Goal: Contribute content: Add original content to the website for others to see

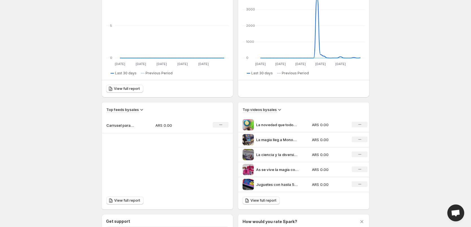
scroll to position [92, 0]
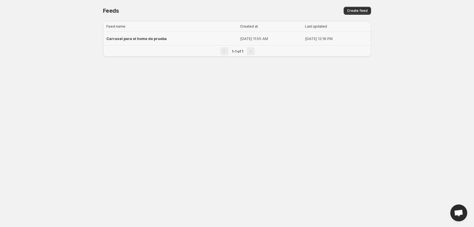
click at [203, 41] on div "Carrusel para el home de prueba" at bounding box center [171, 39] width 130 height 10
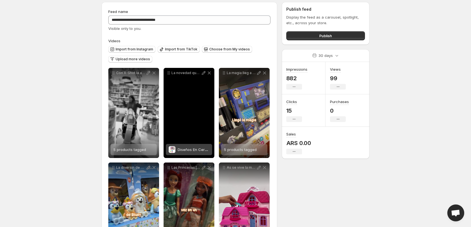
scroll to position [28, 0]
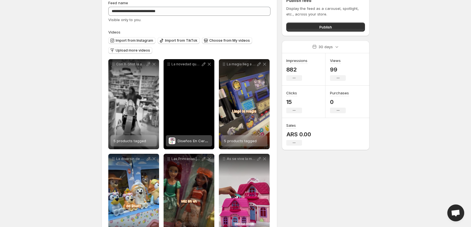
click at [188, 108] on div "La novedad que todos quieren conocer La Fbrica de Cermica de elmundodejuliana_o…" at bounding box center [189, 104] width 51 height 90
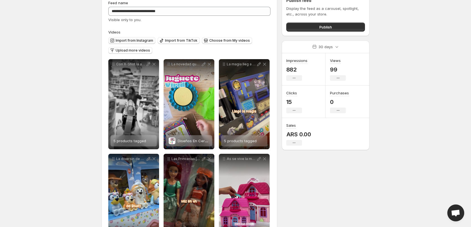
click at [142, 39] on span "Import from Instagram" at bounding box center [134, 40] width 37 height 5
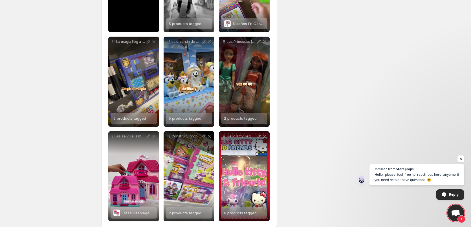
scroll to position [248, 0]
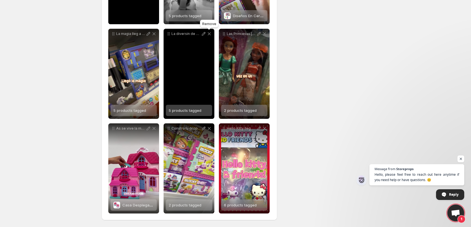
click at [210, 34] on icon at bounding box center [209, 33] width 3 height 3
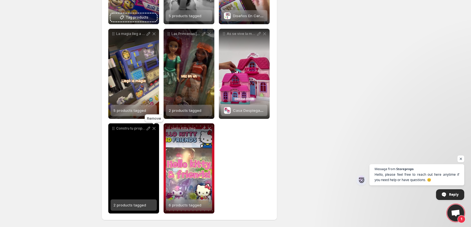
click at [154, 127] on icon at bounding box center [154, 129] width 6 height 6
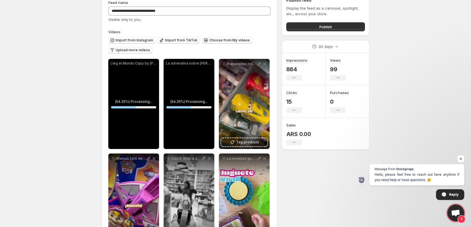
scroll to position [28, 0]
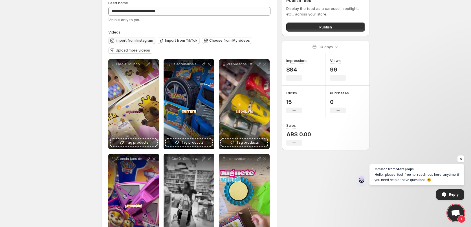
click at [134, 39] on span "Import from Instagram" at bounding box center [134, 40] width 37 height 5
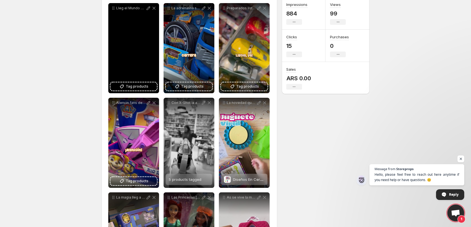
scroll to position [85, 0]
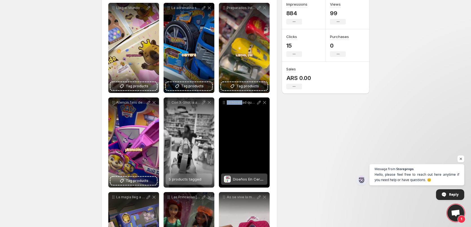
drag, startPoint x: 240, startPoint y: 129, endPoint x: 228, endPoint y: 117, distance: 17.1
click at [228, 117] on div "La novedad que todos quieren conocer La Fbrica de Cermica de elmundodejuliana_o…" at bounding box center [244, 143] width 51 height 90
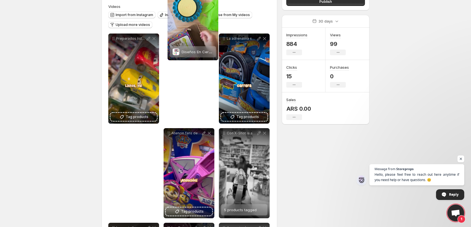
scroll to position [0, 0]
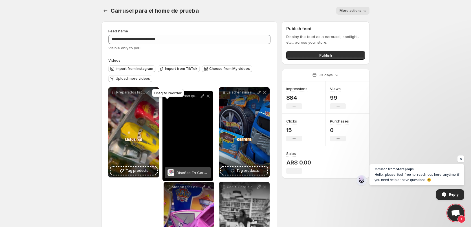
drag, startPoint x: 223, startPoint y: 103, endPoint x: 167, endPoint y: 95, distance: 57.1
click at [167, 95] on body "**********" at bounding box center [235, 113] width 471 height 227
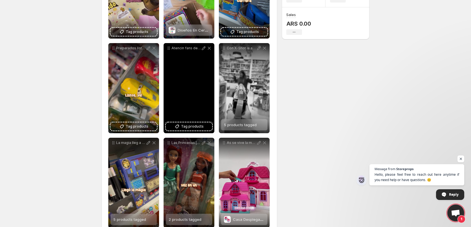
scroll to position [141, 0]
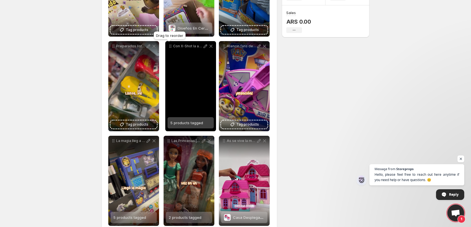
drag, startPoint x: 224, startPoint y: 47, endPoint x: 170, endPoint y: 47, distance: 53.6
click at [170, 47] on icon at bounding box center [170, 46] width 6 height 6
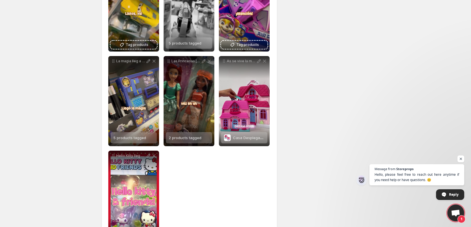
scroll to position [226, 0]
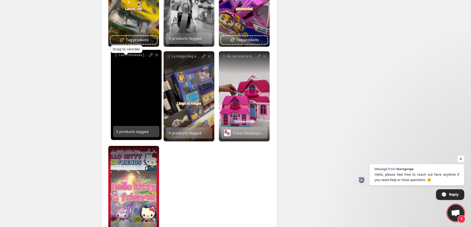
drag, startPoint x: 168, startPoint y: 57, endPoint x: 116, endPoint y: 56, distance: 52.7
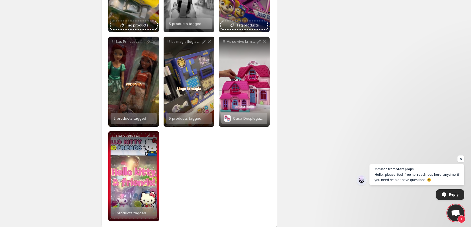
scroll to position [248, 0]
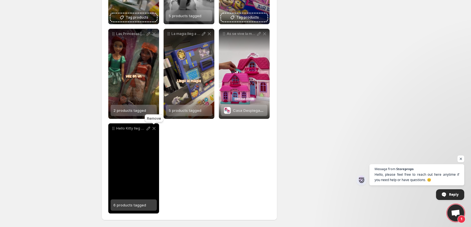
click at [155, 129] on icon at bounding box center [154, 129] width 6 height 6
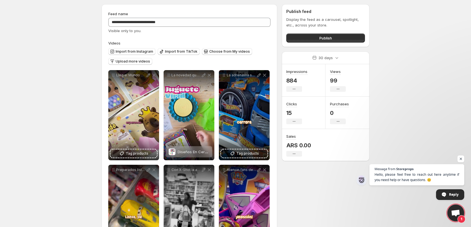
scroll to position [12, 0]
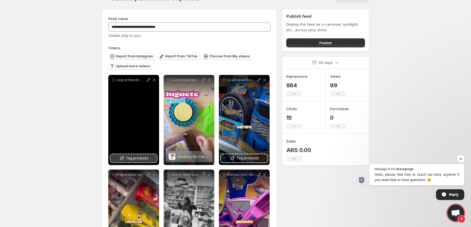
click at [134, 156] on span "Tag products" at bounding box center [137, 159] width 23 height 6
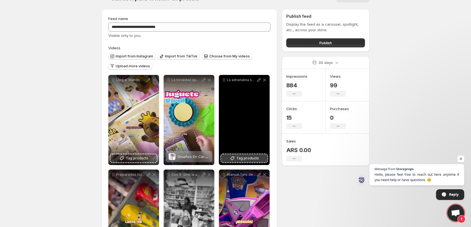
click at [245, 162] on button "Tag products" at bounding box center [244, 159] width 46 height 8
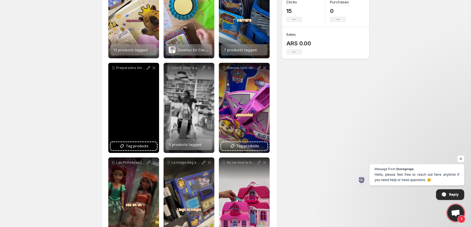
scroll to position [125, 0]
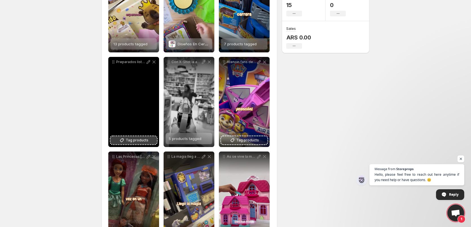
click at [137, 141] on span "Tag products" at bounding box center [137, 141] width 23 height 6
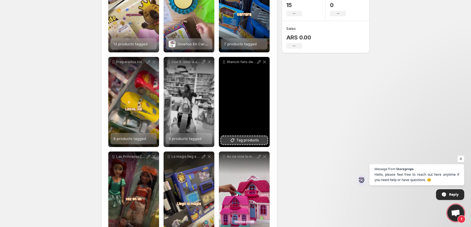
click at [245, 144] on button "Tag products" at bounding box center [244, 140] width 46 height 8
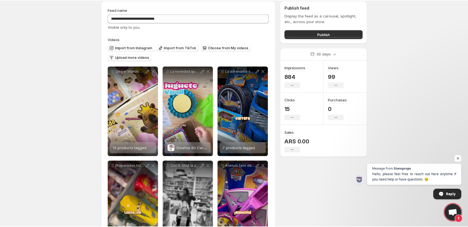
scroll to position [0, 0]
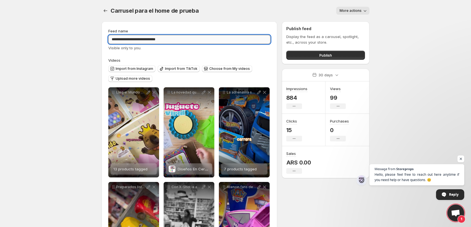
click at [195, 41] on input "**********" at bounding box center [189, 39] width 162 height 9
click at [195, 40] on input "**********" at bounding box center [189, 39] width 162 height 9
type input "**********"
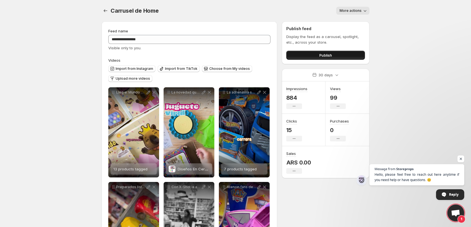
click at [306, 54] on button "Publish" at bounding box center [325, 55] width 79 height 9
